Goal: Information Seeking & Learning: Learn about a topic

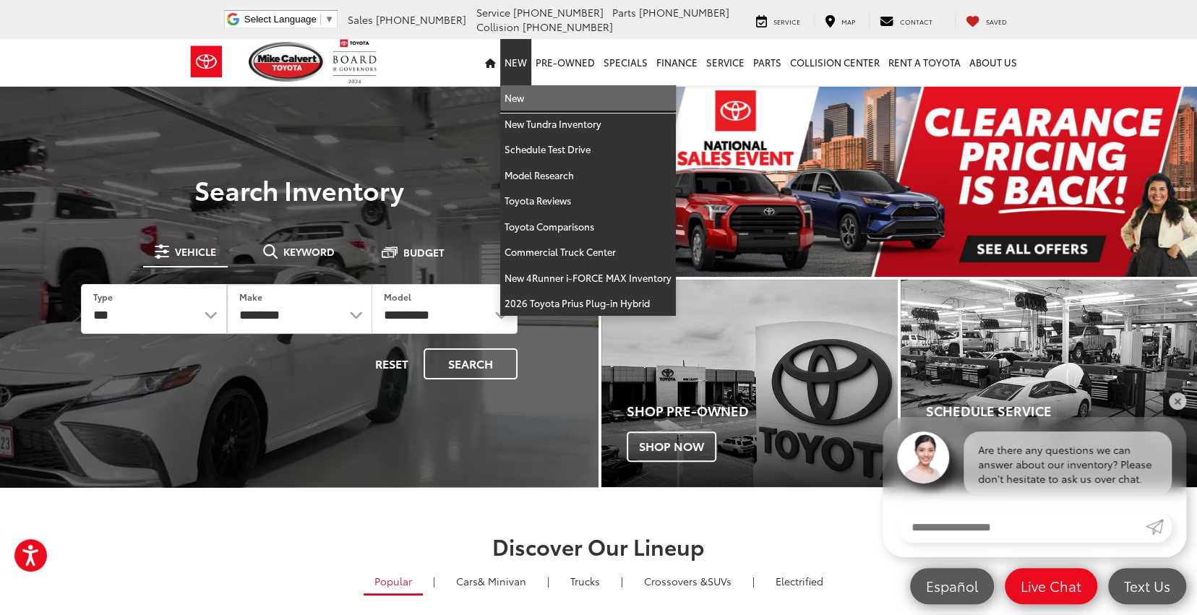
click at [521, 98] on link "New" at bounding box center [588, 98] width 176 height 26
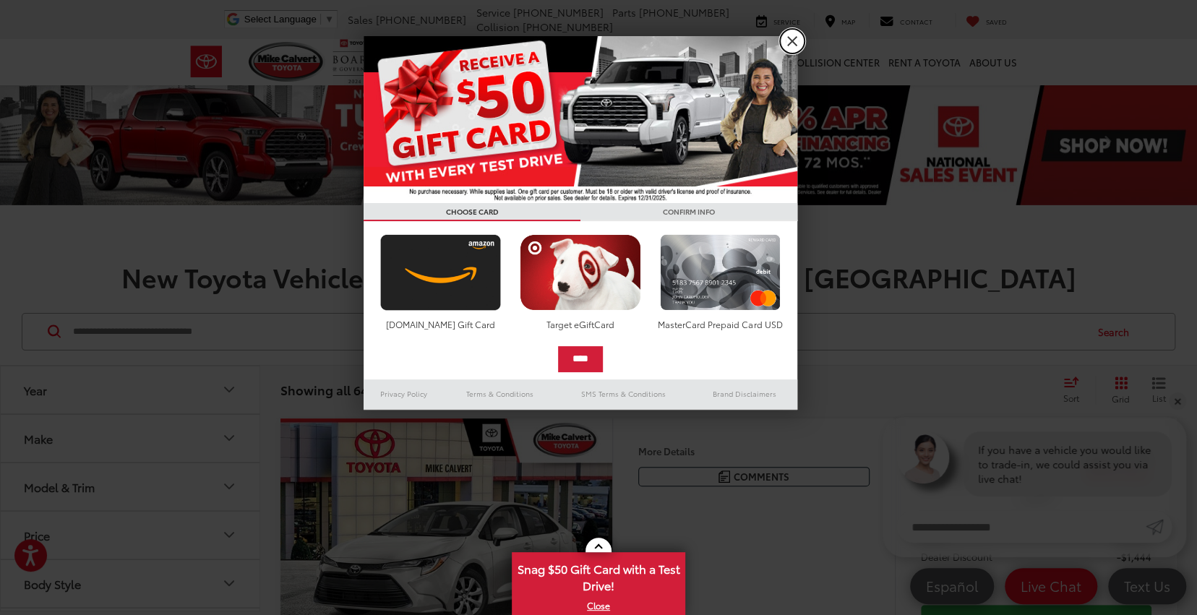
click at [790, 46] on link "X" at bounding box center [792, 41] width 25 height 25
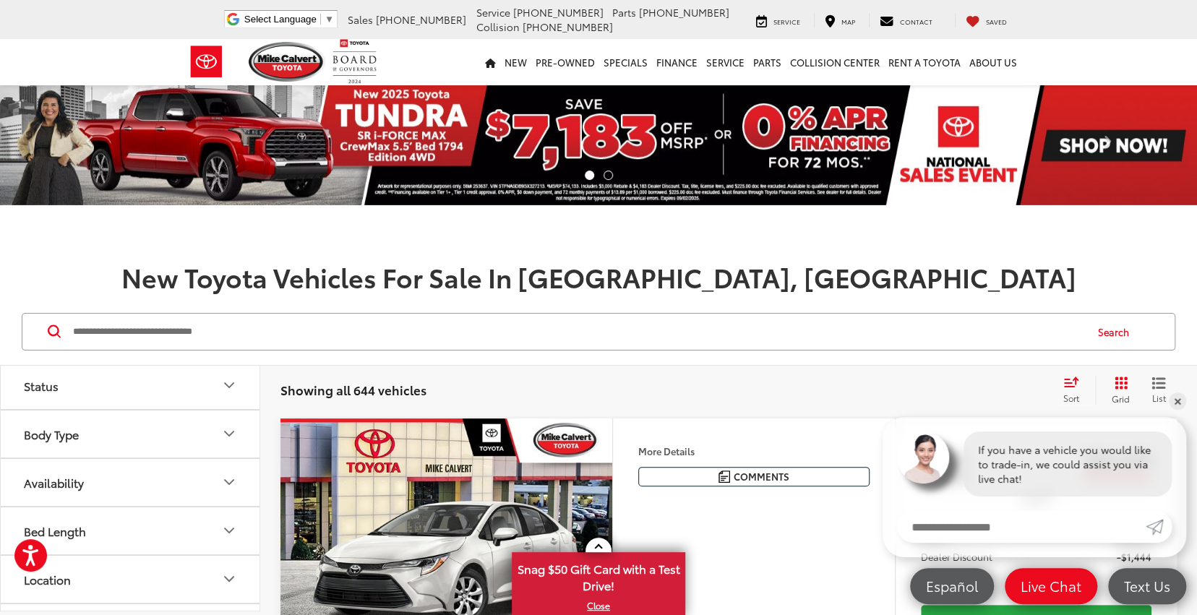
scroll to position [496, 0]
click at [158, 418] on button "Body Type" at bounding box center [131, 425] width 260 height 47
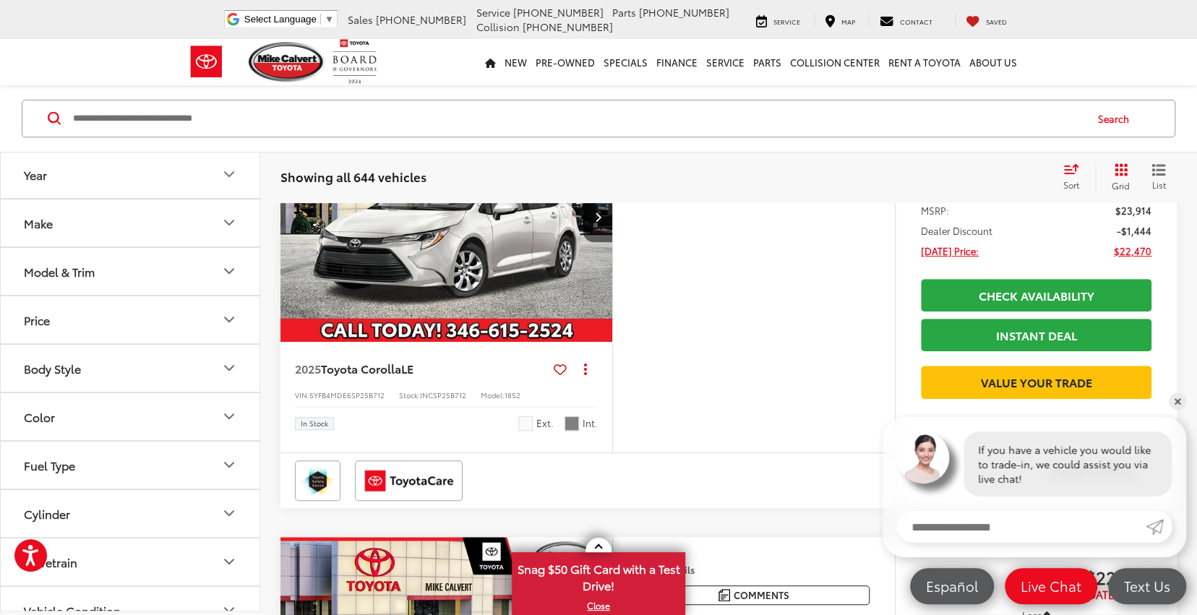
scroll to position [0, 0]
click at [150, 266] on button "Model & Trim" at bounding box center [131, 271] width 260 height 47
